Goal: Book appointment/travel/reservation

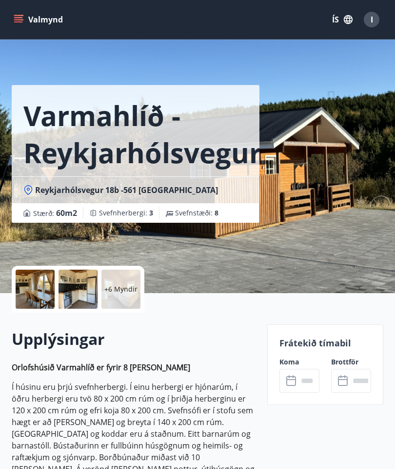
click at [20, 21] on icon "menu" at bounding box center [18, 21] width 9 height 1
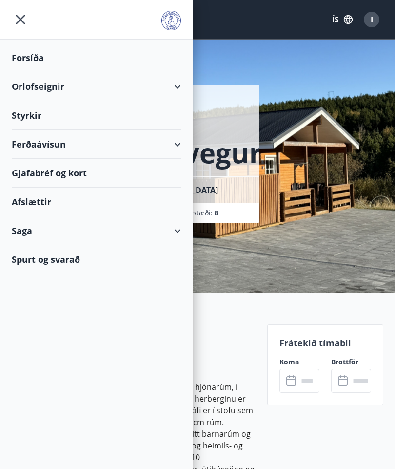
click at [180, 92] on div "Orlofseignir" at bounding box center [96, 86] width 169 height 29
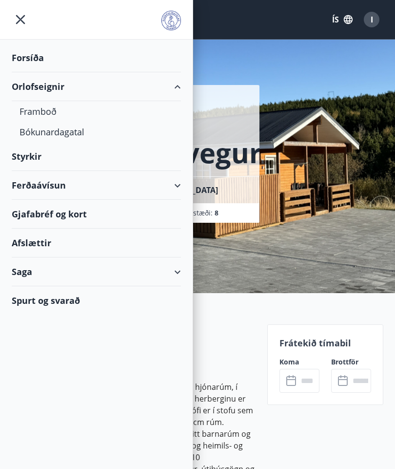
click at [39, 115] on div "Framboð" at bounding box center [97, 111] width 154 height 21
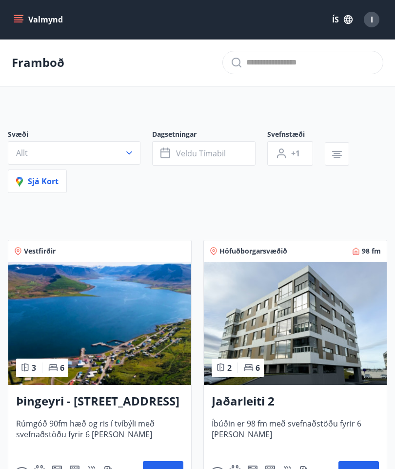
click at [24, 22] on button "Valmynd" at bounding box center [39, 20] width 55 height 18
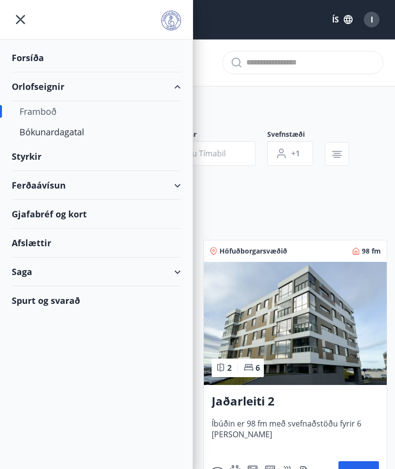
click at [180, 190] on div "Ferðaávísun" at bounding box center [96, 185] width 169 height 29
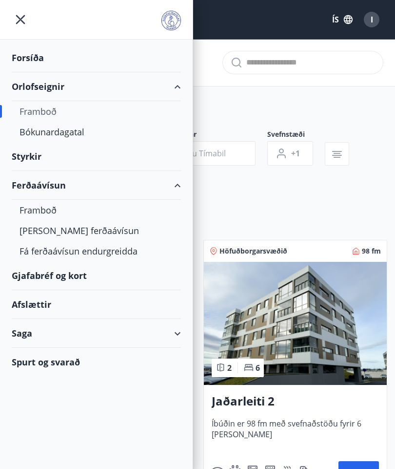
click at [59, 134] on div "Bókunardagatal" at bounding box center [97, 132] width 154 height 21
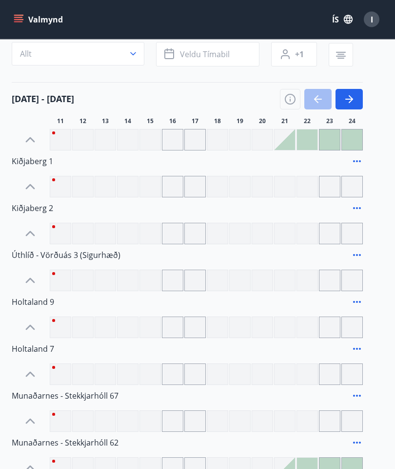
scroll to position [76, 0]
click at [285, 104] on icon "button" at bounding box center [291, 99] width 12 height 12
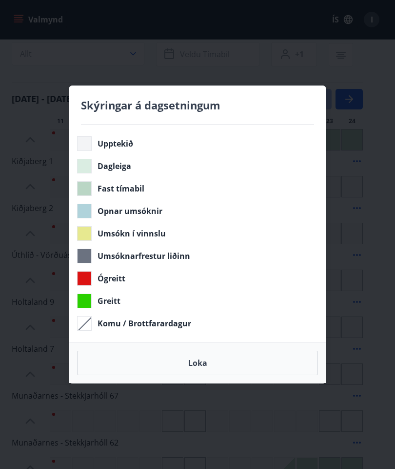
click at [202, 358] on button "Loka" at bounding box center [197, 363] width 241 height 24
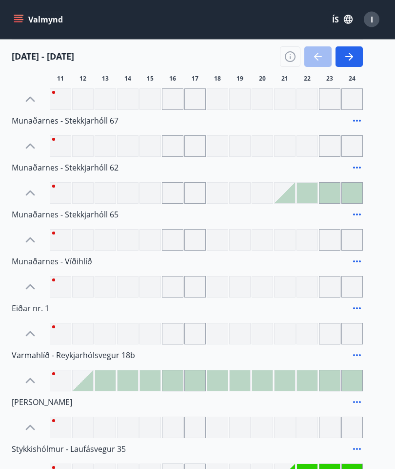
scroll to position [351, 0]
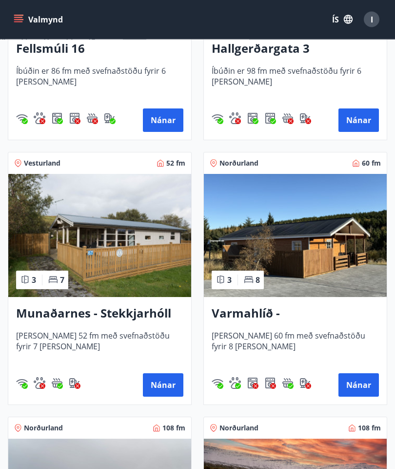
scroll to position [1411, 0]
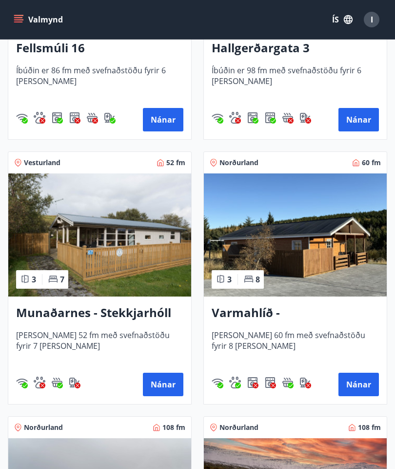
click at [358, 387] on button "Nánar" at bounding box center [359, 384] width 41 height 23
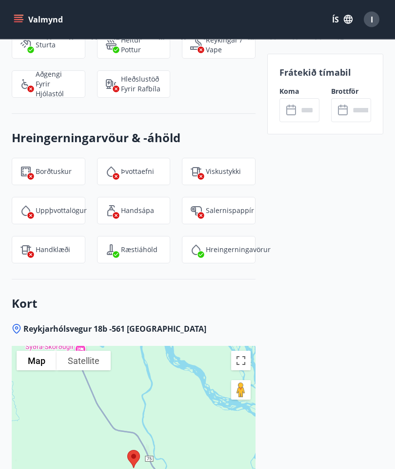
scroll to position [1508, 0]
click at [307, 115] on input "text" at bounding box center [308, 110] width 21 height 24
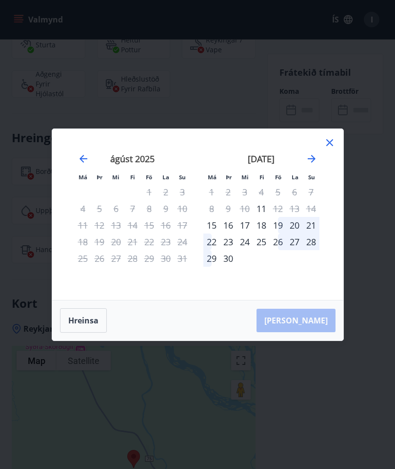
click at [85, 323] on button "Hreinsa" at bounding box center [83, 320] width 47 height 24
click at [85, 327] on button "Hreinsa" at bounding box center [83, 320] width 47 height 24
click at [328, 154] on div "júlí 2025 1 2 3 4 5 6 7 8 9 10 11 12 13 14 15 16 17 18 19 20 21 22 23 24 25 26 …" at bounding box center [327, 221] width 518 height 160
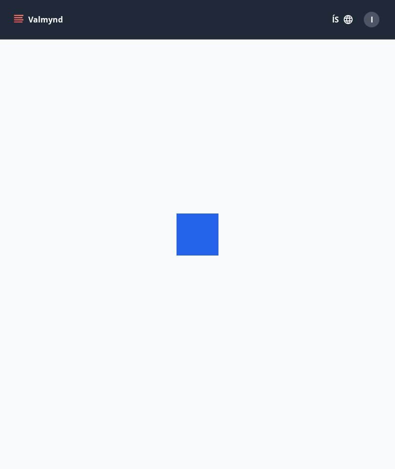
scroll to position [39, 0]
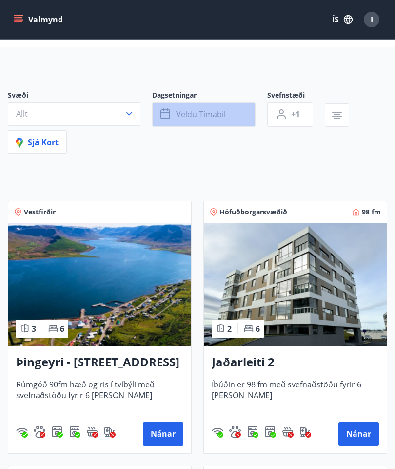
click at [171, 118] on icon "button" at bounding box center [167, 114] width 12 height 12
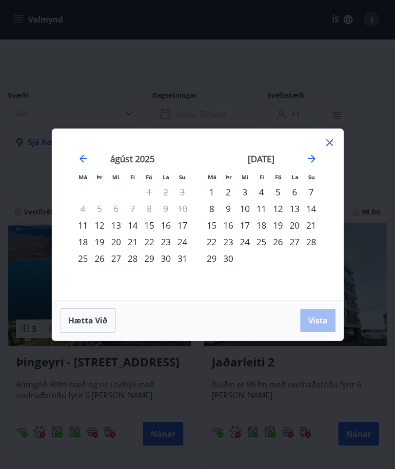
scroll to position [0, 0]
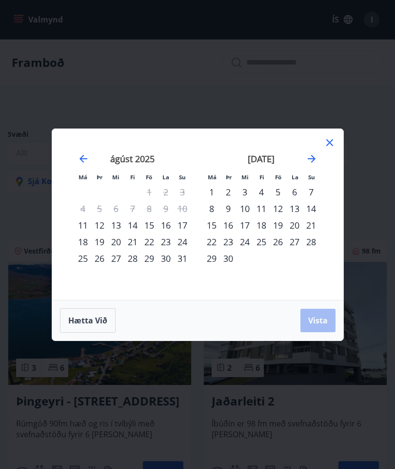
click at [151, 225] on div "15" at bounding box center [149, 225] width 17 height 17
click at [166, 226] on div "16" at bounding box center [166, 225] width 17 height 17
click at [180, 225] on div "17" at bounding box center [182, 225] width 17 height 17
click at [153, 225] on div "15" at bounding box center [149, 225] width 17 height 17
click at [165, 232] on div "16" at bounding box center [166, 225] width 17 height 17
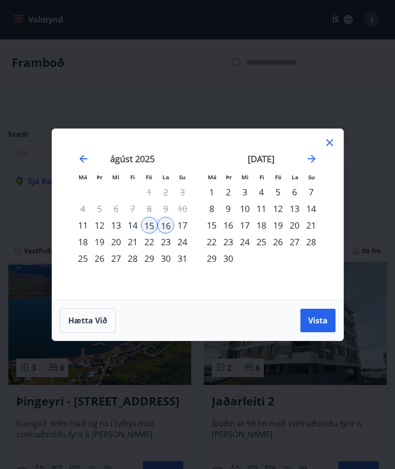
click at [182, 228] on div "17" at bounding box center [182, 225] width 17 height 17
click at [150, 229] on div "15" at bounding box center [149, 225] width 17 height 17
click at [168, 230] on div "16" at bounding box center [166, 225] width 17 height 17
click at [184, 226] on div "17" at bounding box center [182, 225] width 17 height 17
click at [166, 225] on div "16" at bounding box center [166, 225] width 17 height 17
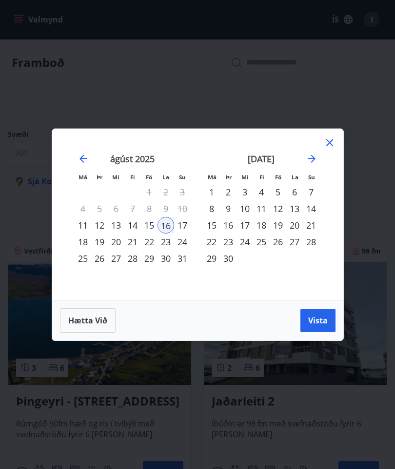
click at [176, 227] on div "17" at bounding box center [182, 225] width 17 height 17
click at [322, 325] on span "Vista" at bounding box center [319, 320] width 20 height 11
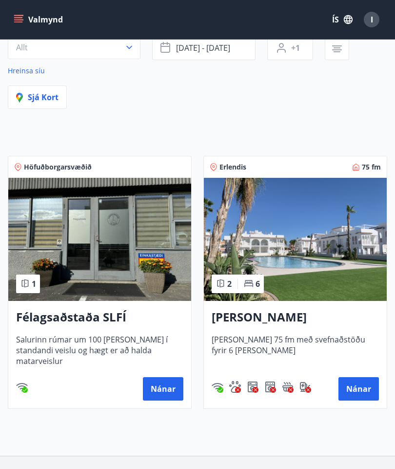
scroll to position [135, 0]
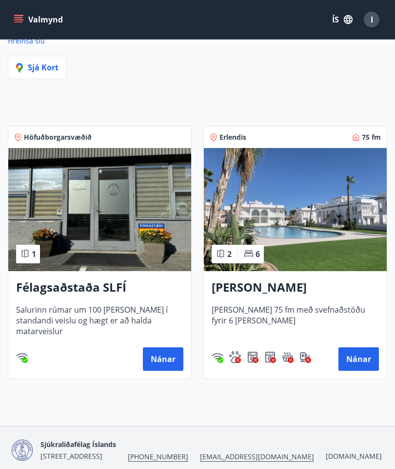
click at [25, 15] on button "Valmynd" at bounding box center [39, 20] width 55 height 18
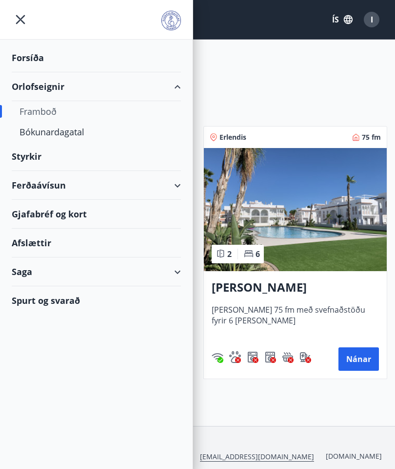
click at [22, 21] on icon "menu" at bounding box center [21, 20] width 18 height 18
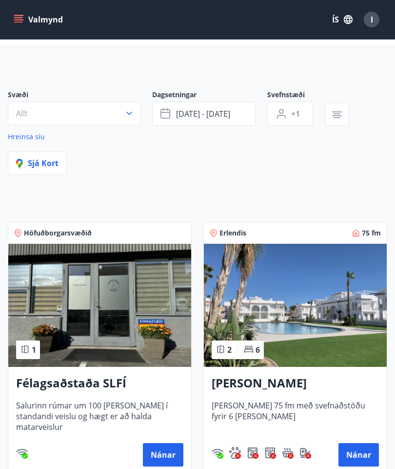
scroll to position [0, 0]
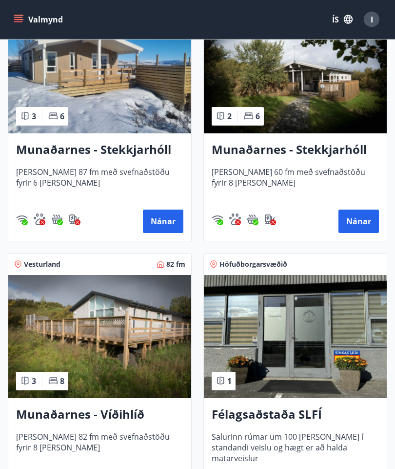
scroll to position [540, 0]
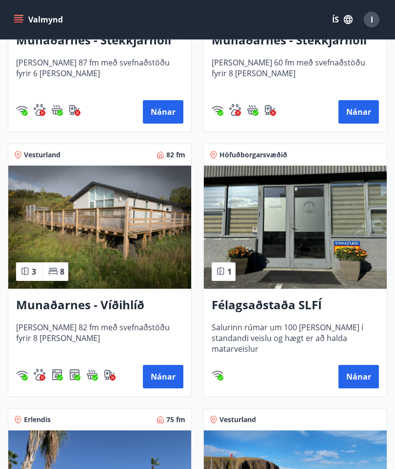
click at [159, 379] on button "Nánar" at bounding box center [163, 376] width 41 height 23
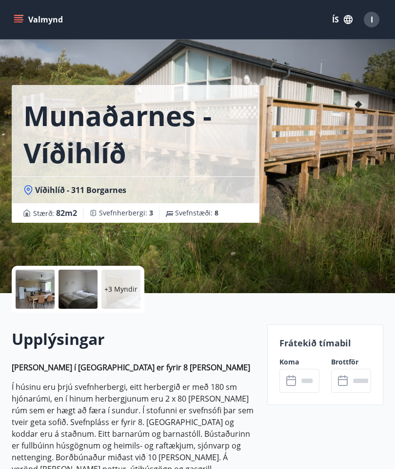
click at [41, 293] on div at bounding box center [35, 289] width 39 height 39
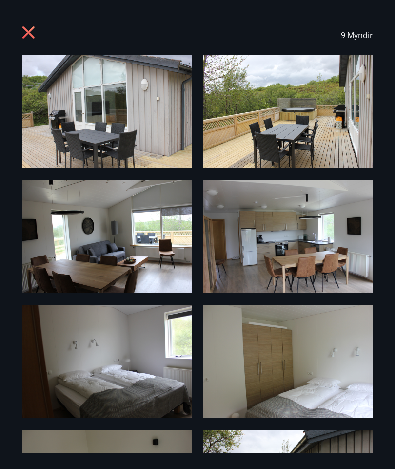
scroll to position [-1, 0]
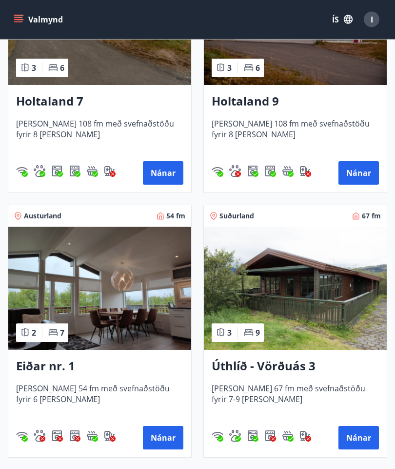
scroll to position [1922, 0]
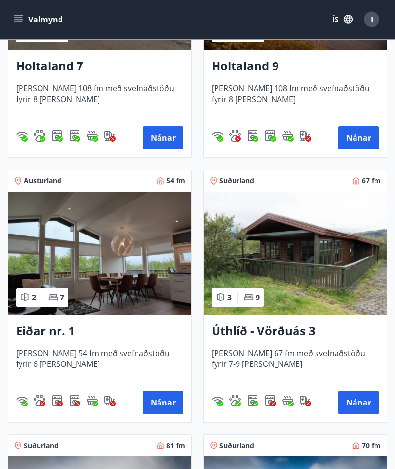
click at [267, 336] on h3 "Úthlíð - Vörðuás 3 (Sigurhæð)" at bounding box center [295, 332] width 167 height 18
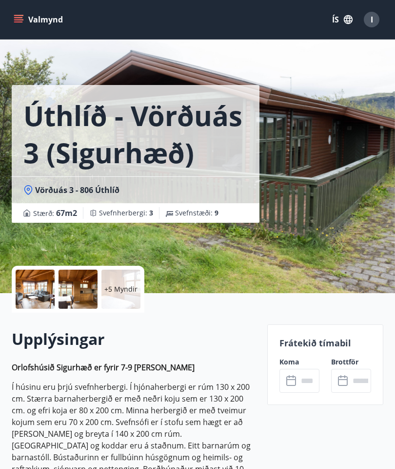
click at [314, 200] on div "Úthlíð - Vörðuás 3 (Sigurhæð) Vörðuás 3 - 806 Úthlíð Stærð : 67 m2 Svefnherberg…" at bounding box center [198, 146] width 372 height 293
click at [39, 295] on div at bounding box center [35, 289] width 39 height 39
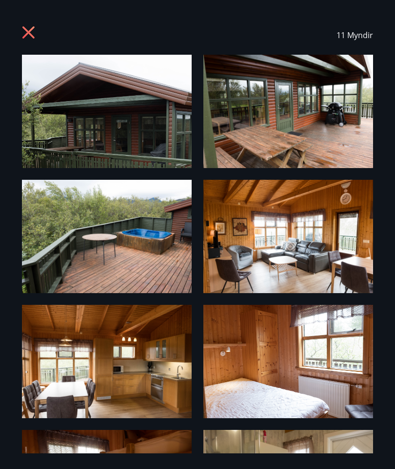
click at [329, 250] on img at bounding box center [289, 236] width 170 height 113
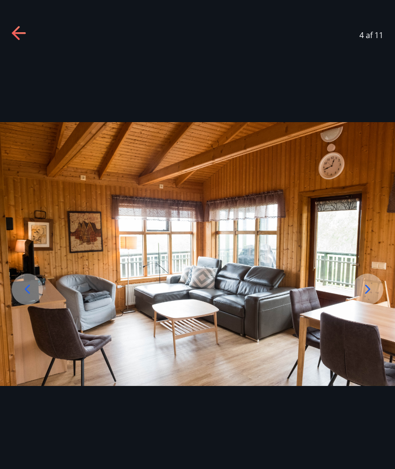
click at [346, 254] on img at bounding box center [197, 254] width 395 height 264
click at [378, 252] on img at bounding box center [197, 254] width 395 height 264
click at [332, 270] on img at bounding box center [197, 254] width 395 height 264
click at [20, 36] on icon at bounding box center [20, 34] width 16 height 16
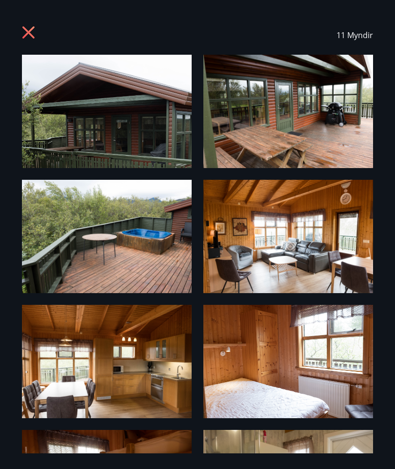
click at [26, 32] on icon at bounding box center [30, 34] width 16 height 16
